Goal: Task Accomplishment & Management: Manage account settings

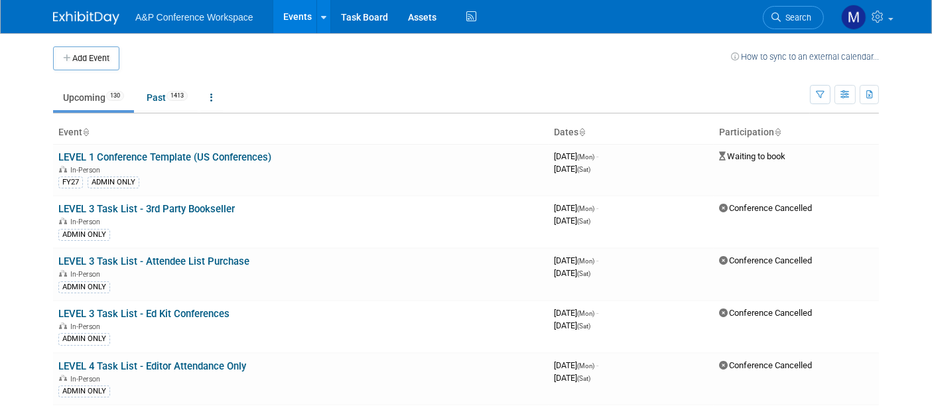
click at [788, 7] on link "Search" at bounding box center [793, 17] width 61 height 23
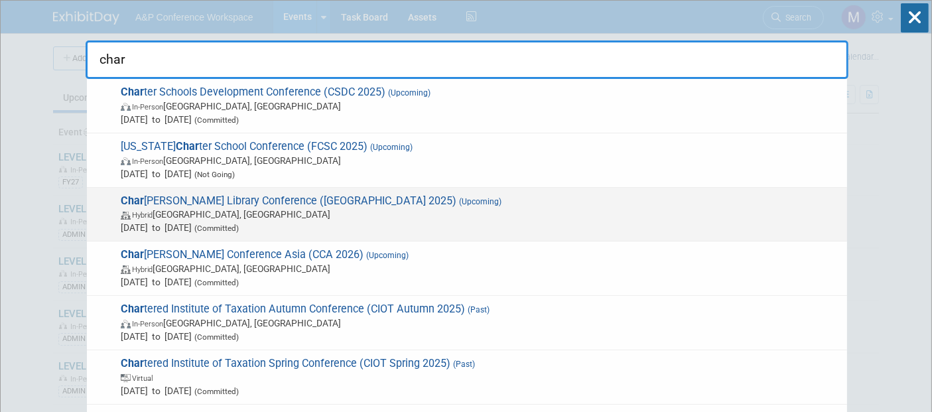
type input "char"
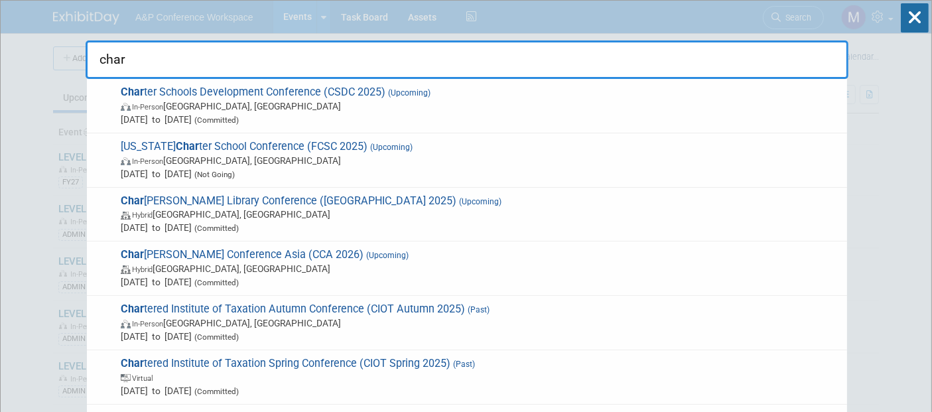
click at [296, 200] on span "[PERSON_NAME] Library Conference (Charleston 2025) (Upcoming) Hybrid [GEOGRAPHI…" at bounding box center [478, 214] width 723 height 40
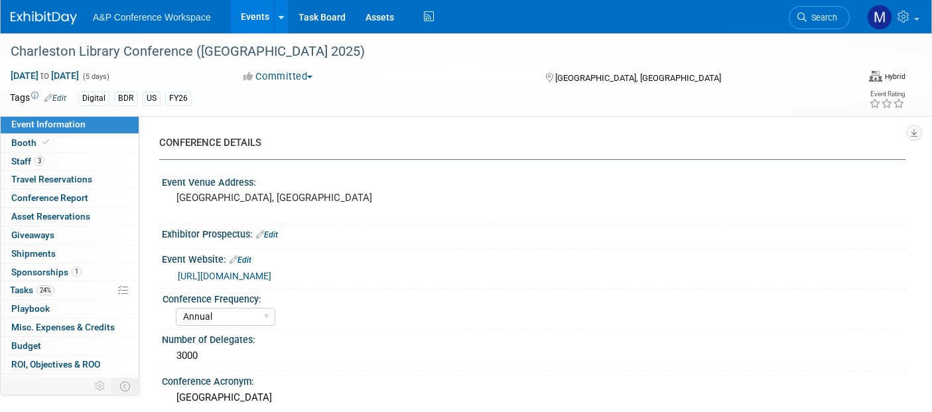
select select "Annual"
select select "Level 1"
select select "In-Person Booth"
select select "Libraries"
select select "Bloomsbury Digital Resources"
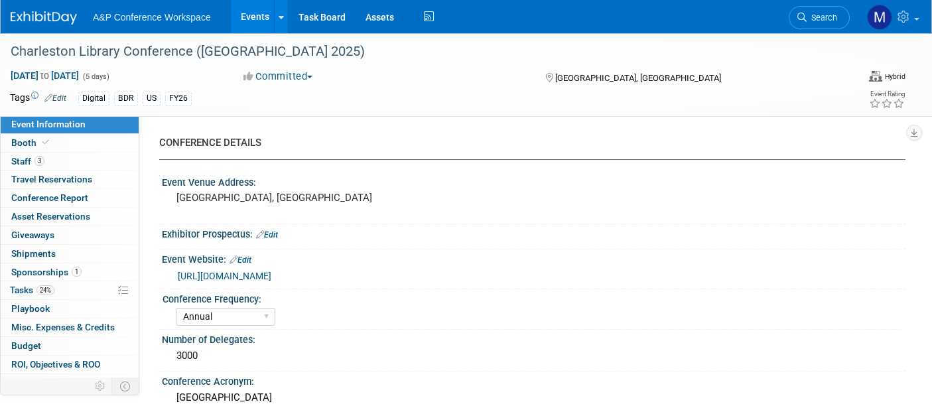
select select "Anne Weston"
select select "Michelle Kelly"
select select "BDR Product Awareness and Trial Generation​"
click at [32, 249] on span "Shipments 0" at bounding box center [33, 253] width 44 height 11
